Goal: Find specific page/section: Find specific page/section

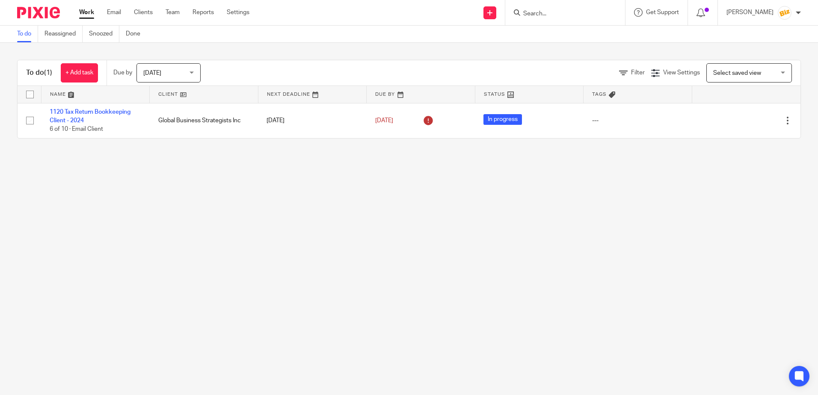
click at [567, 17] on input "Search" at bounding box center [560, 14] width 77 height 8
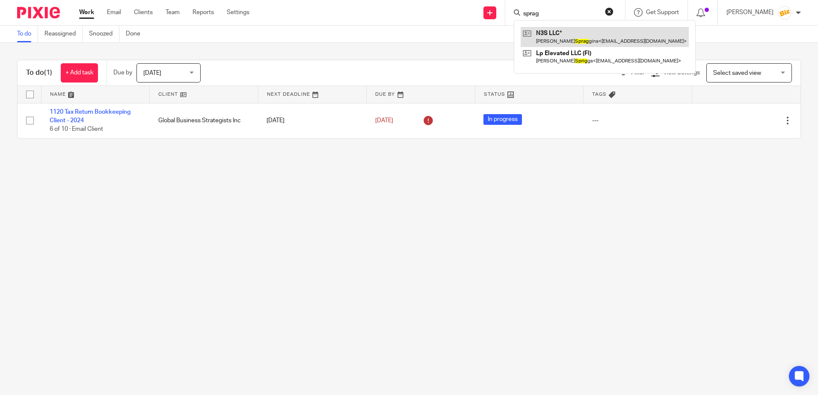
type input "sprag"
click at [573, 35] on link at bounding box center [605, 37] width 168 height 20
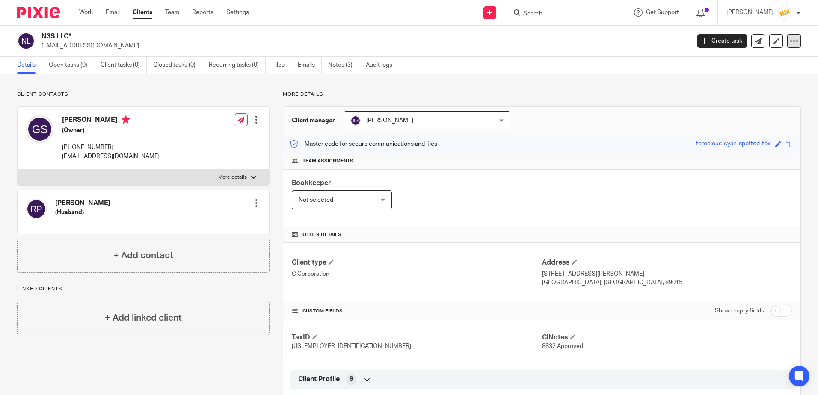
click at [790, 45] on icon at bounding box center [794, 41] width 9 height 9
click at [617, 44] on p "[EMAIL_ADDRESS][DOMAIN_NAME]" at bounding box center [362, 45] width 643 height 9
click at [581, 13] on input "Search" at bounding box center [560, 14] width 77 height 8
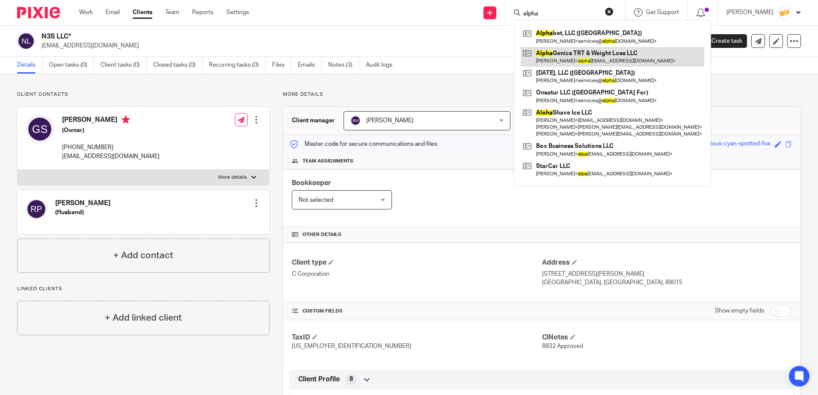
type input "alpha"
click at [577, 54] on link at bounding box center [612, 57] width 183 height 20
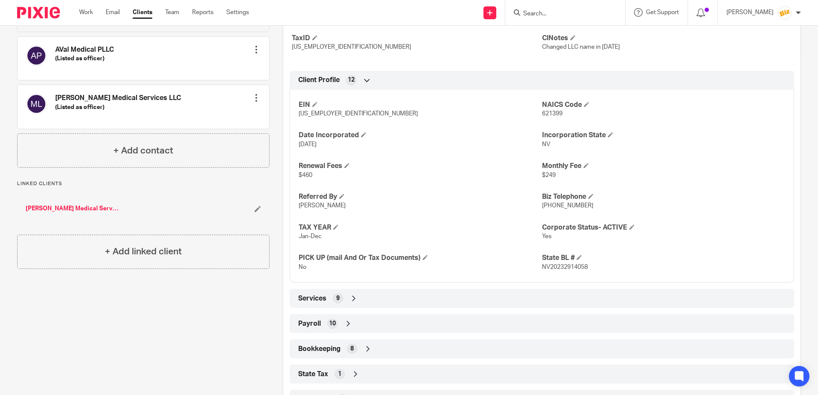
scroll to position [385, 0]
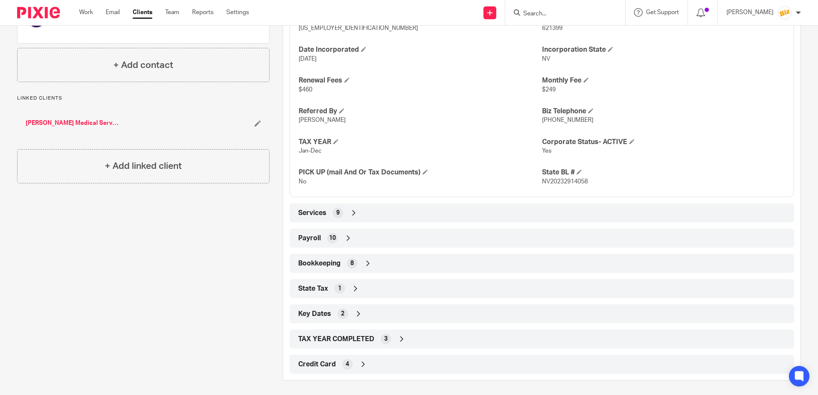
click at [350, 211] on icon at bounding box center [353, 213] width 9 height 9
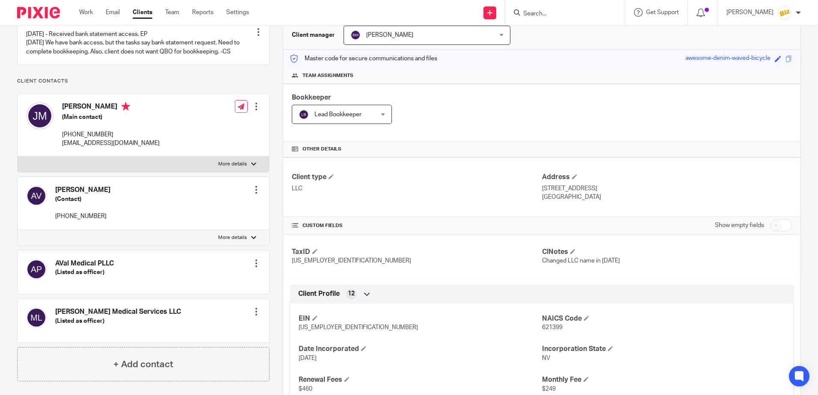
scroll to position [0, 0]
